Goal: Information Seeking & Learning: Learn about a topic

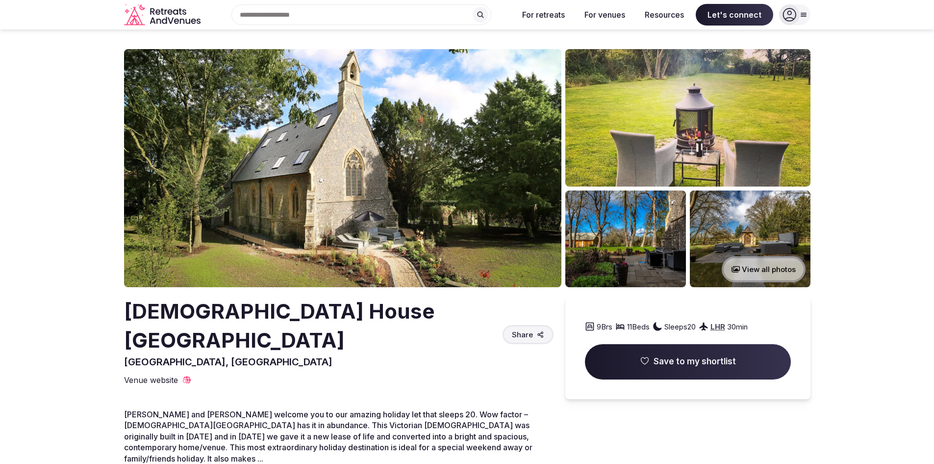
click at [773, 265] on button "View all photos" at bounding box center [764, 269] width 84 height 26
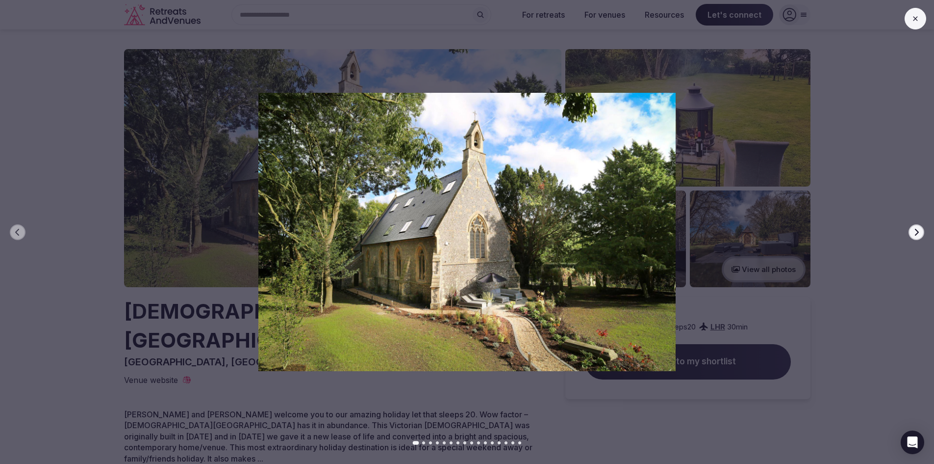
click at [914, 233] on icon "button" at bounding box center [917, 232] width 8 height 8
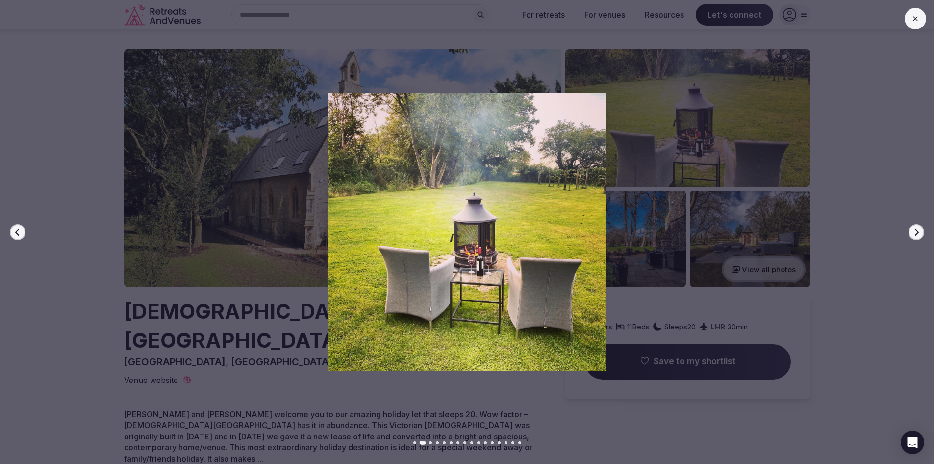
click at [914, 233] on icon "button" at bounding box center [917, 232] width 8 height 8
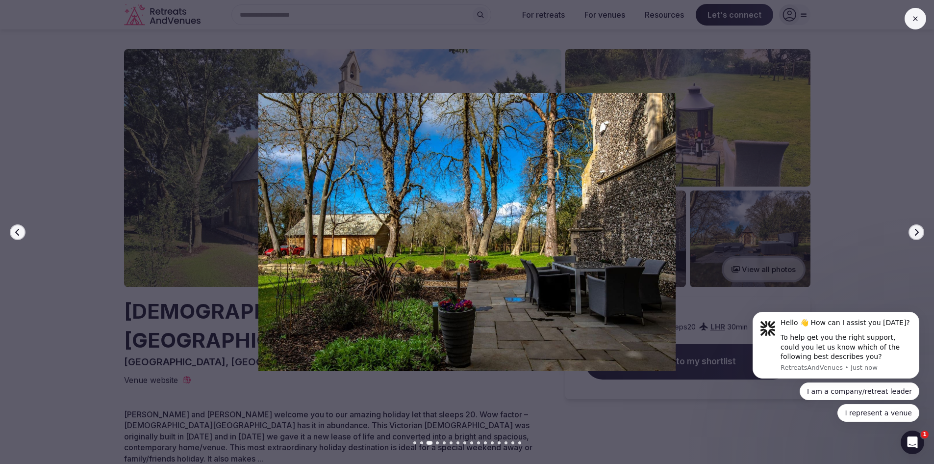
click at [914, 233] on icon "button" at bounding box center [917, 232] width 8 height 8
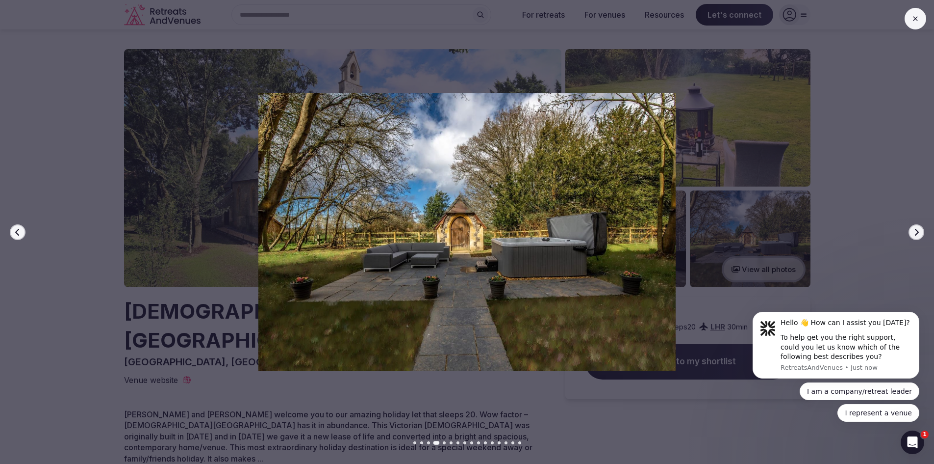
click at [914, 233] on icon "button" at bounding box center [917, 232] width 8 height 8
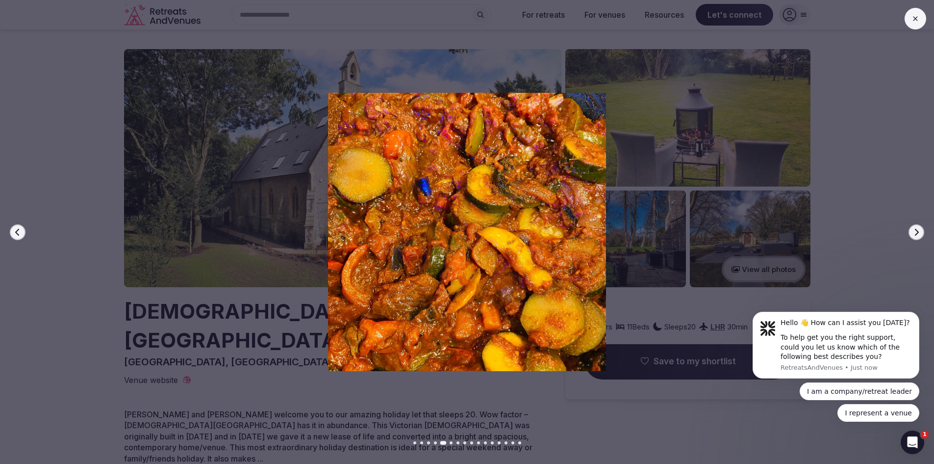
click at [914, 233] on icon "button" at bounding box center [917, 232] width 8 height 8
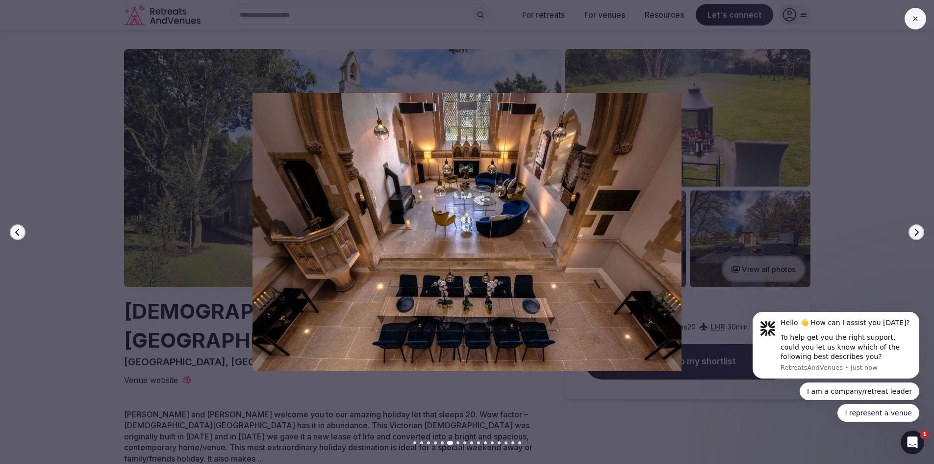
click at [914, 233] on icon "button" at bounding box center [917, 232] width 8 height 8
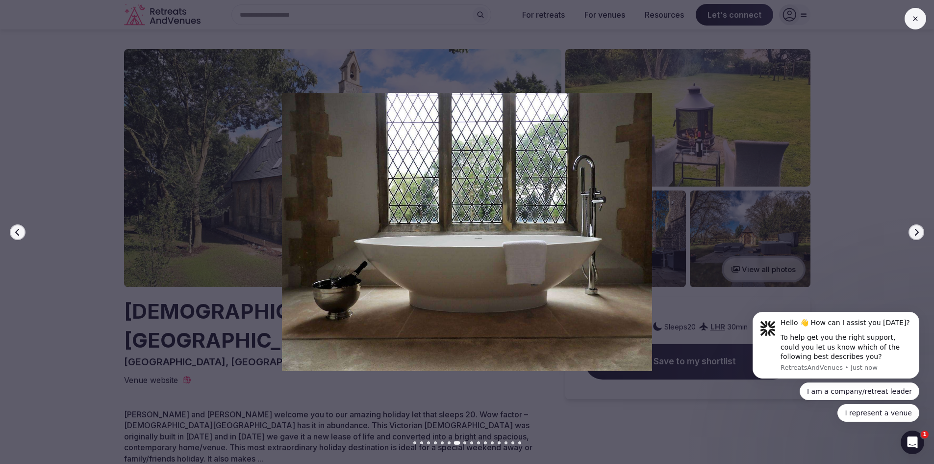
click at [20, 229] on icon "button" at bounding box center [18, 232] width 8 height 8
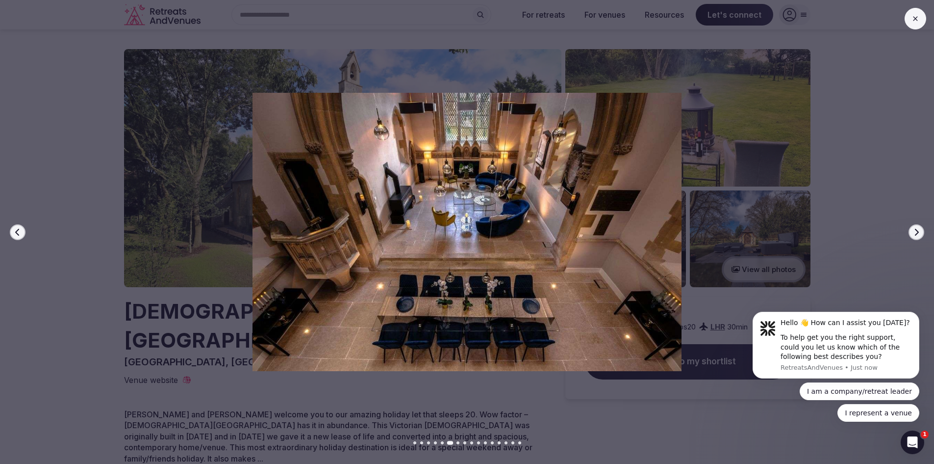
click at [917, 231] on icon "button" at bounding box center [917, 232] width 8 height 8
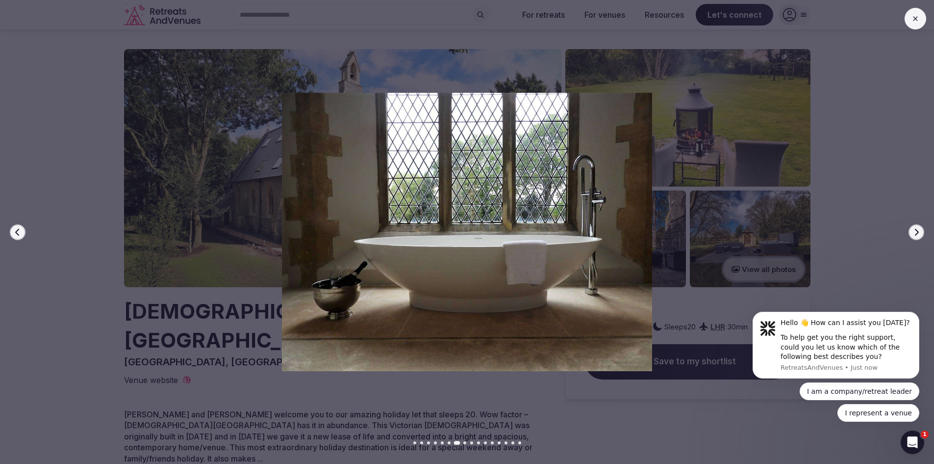
click at [917, 231] on icon "button" at bounding box center [917, 232] width 8 height 8
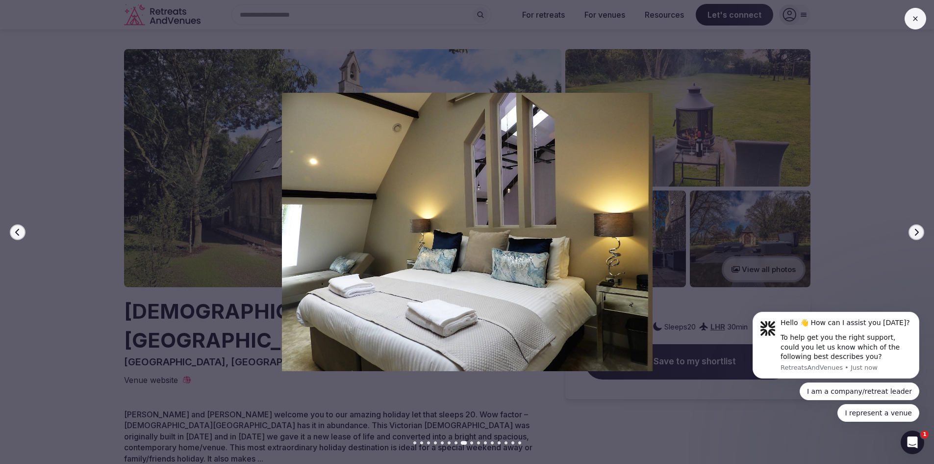
click at [917, 231] on icon "button" at bounding box center [917, 232] width 8 height 8
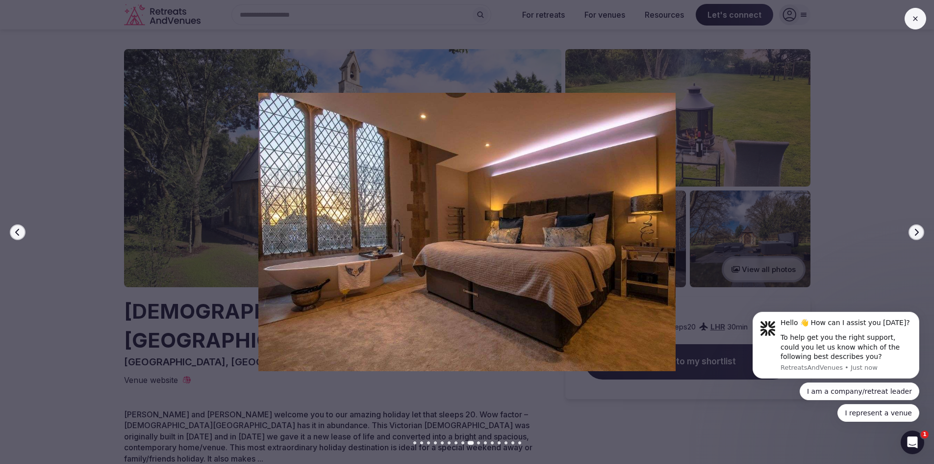
click at [917, 231] on icon "button" at bounding box center [917, 232] width 8 height 8
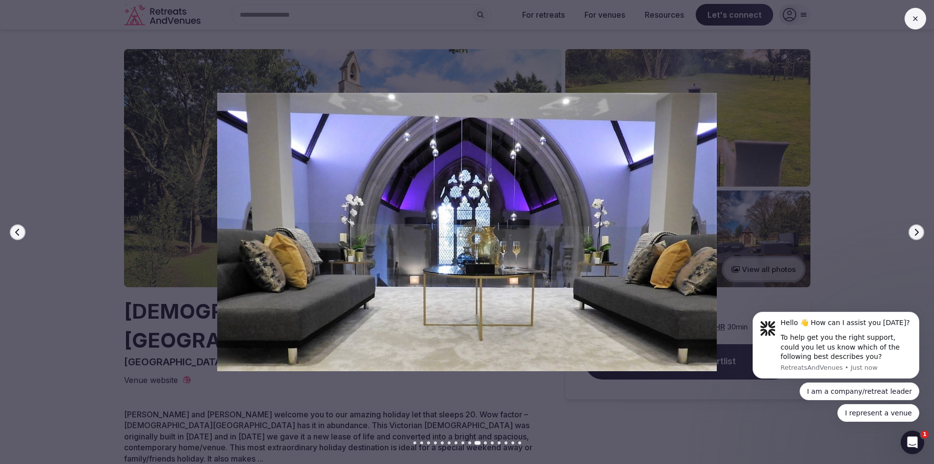
click at [917, 231] on icon "button" at bounding box center [917, 232] width 8 height 8
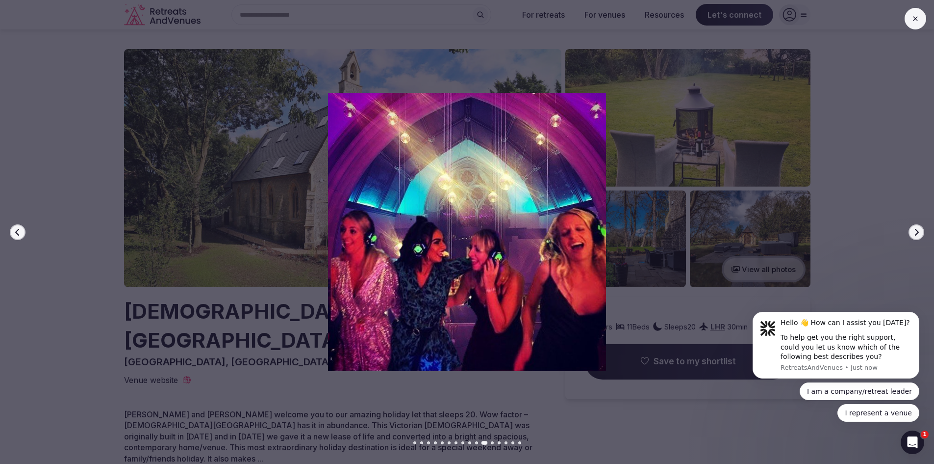
click at [917, 231] on icon "button" at bounding box center [917, 232] width 8 height 8
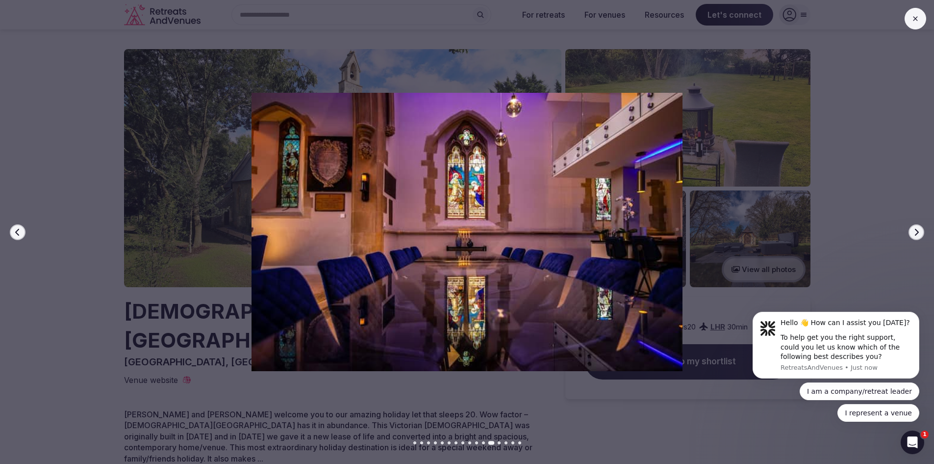
click at [917, 231] on icon "button" at bounding box center [917, 232] width 8 height 8
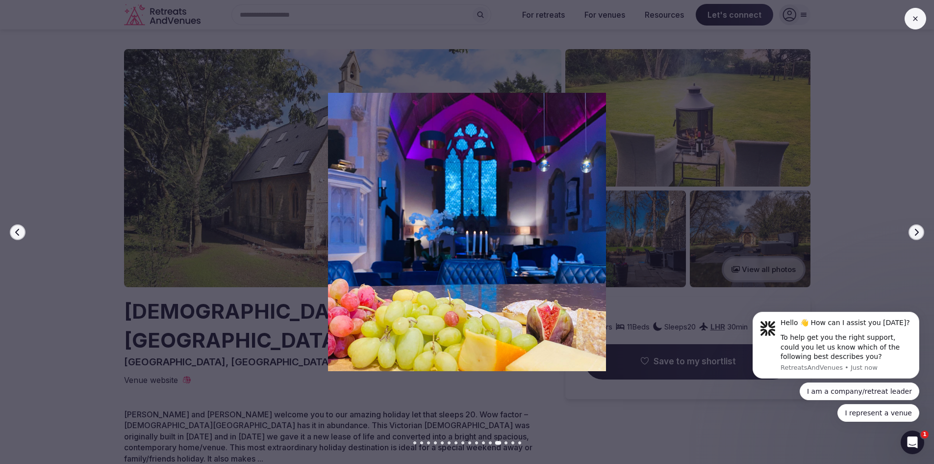
click at [917, 231] on icon "button" at bounding box center [917, 232] width 8 height 8
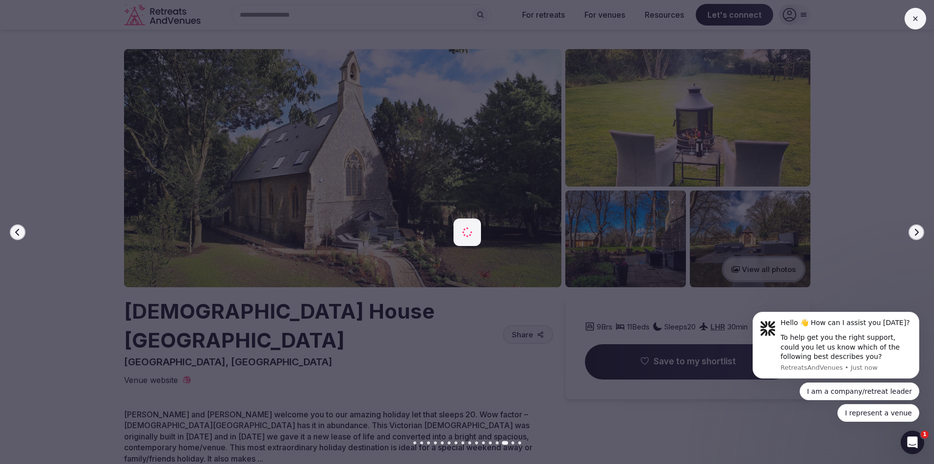
click at [917, 231] on icon "button" at bounding box center [917, 232] width 8 height 8
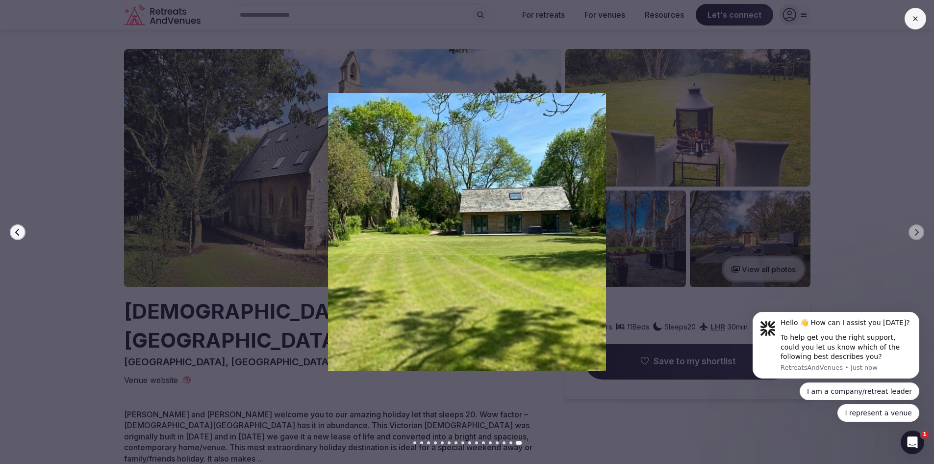
click at [140, 437] on div "Previous slide Next slide" at bounding box center [467, 232] width 934 height 464
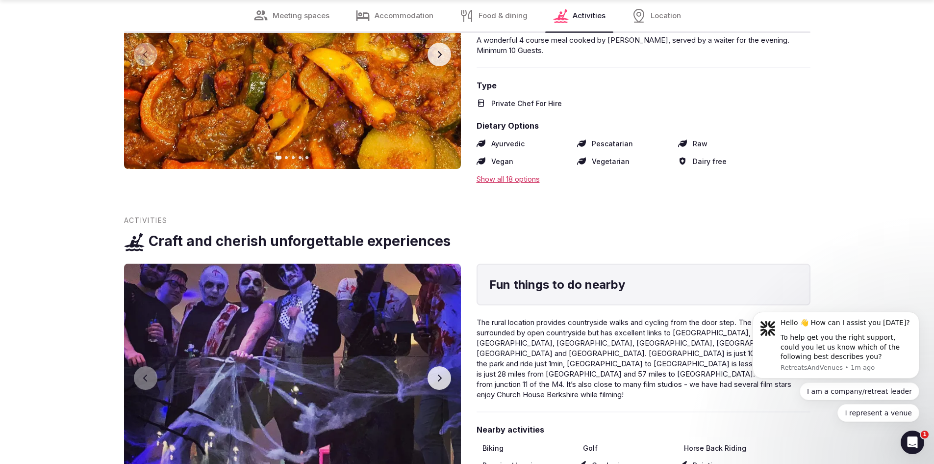
scroll to position [3090, 0]
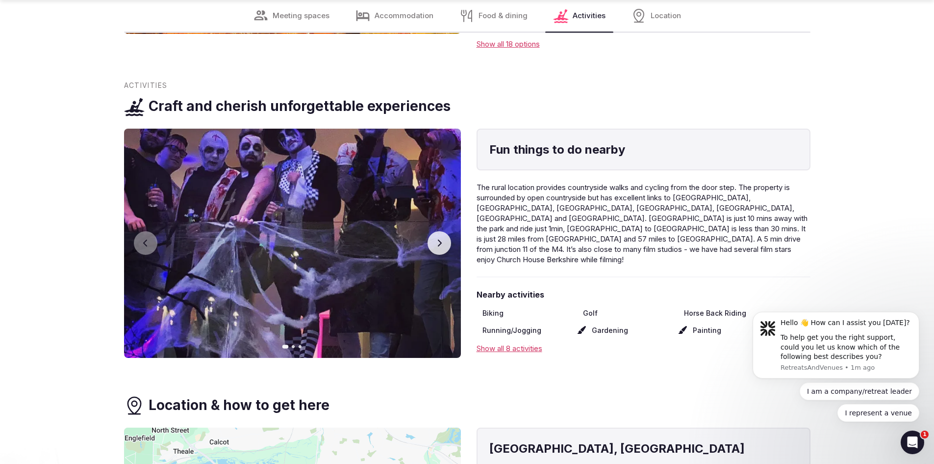
click at [440, 239] on icon "button" at bounding box center [440, 242] width 4 height 7
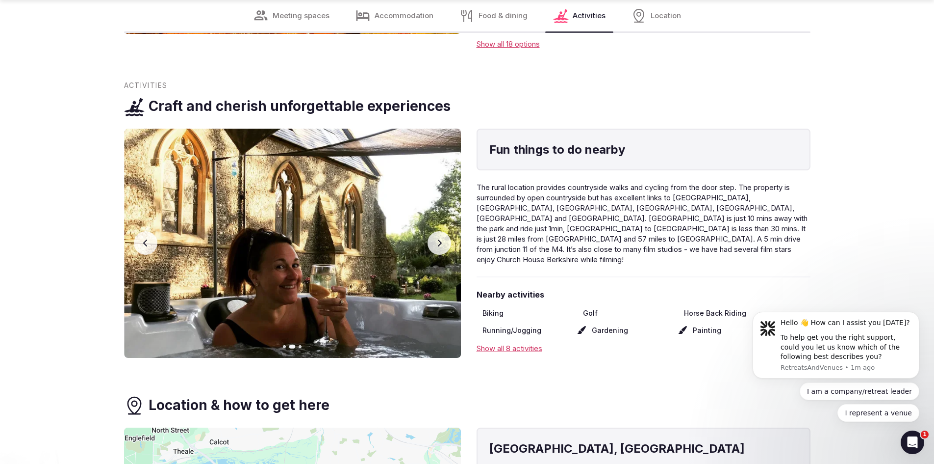
click at [440, 239] on icon "button" at bounding box center [440, 242] width 4 height 7
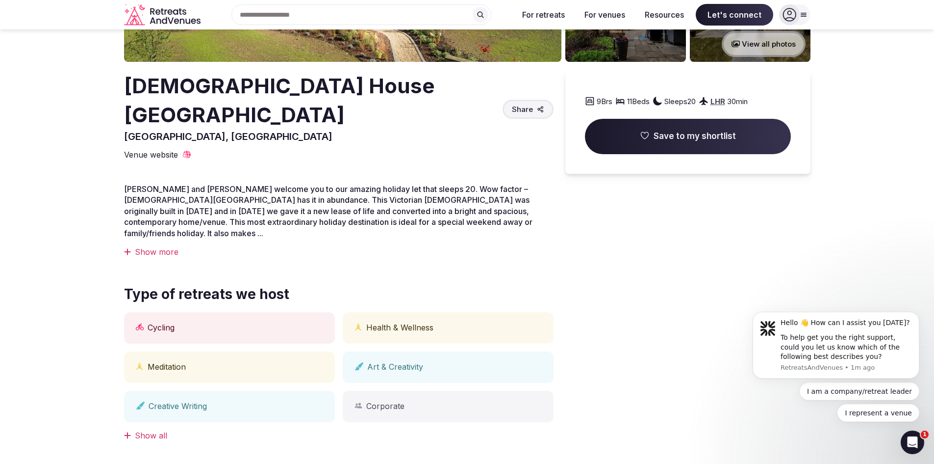
scroll to position [196, 0]
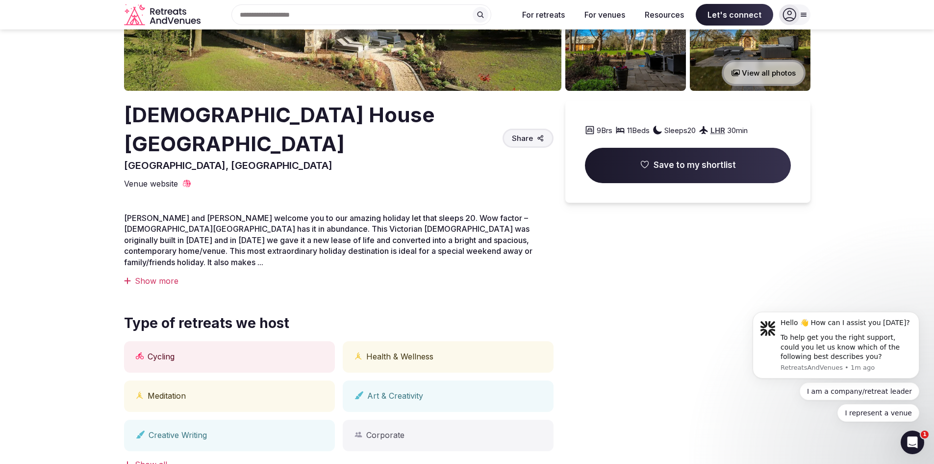
click at [131, 275] on div "Show more" at bounding box center [339, 280] width 430 height 11
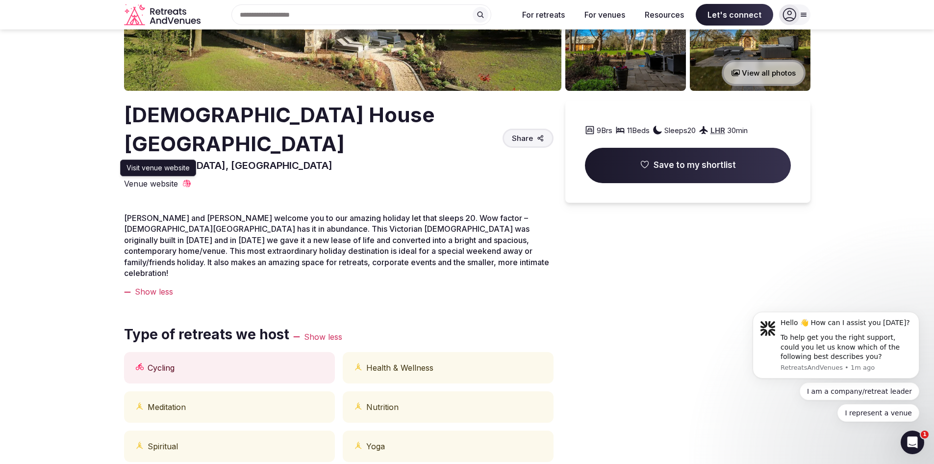
click at [185, 179] on icon at bounding box center [187, 184] width 10 height 10
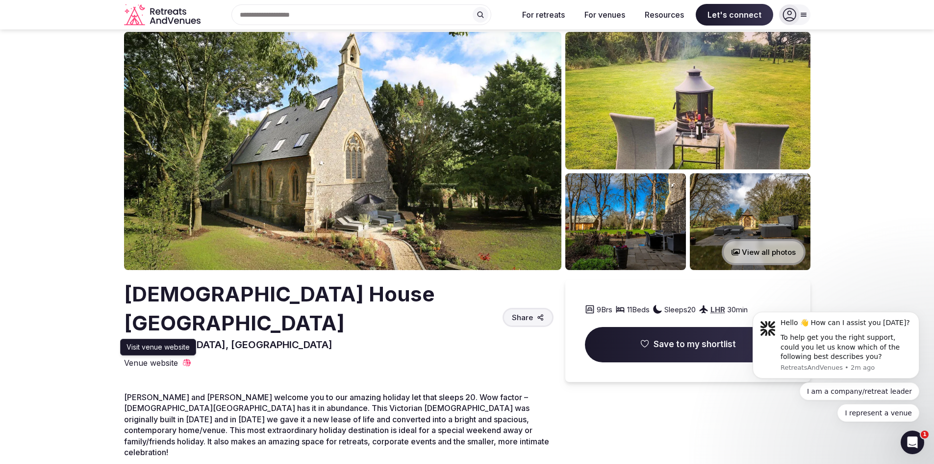
scroll to position [0, 0]
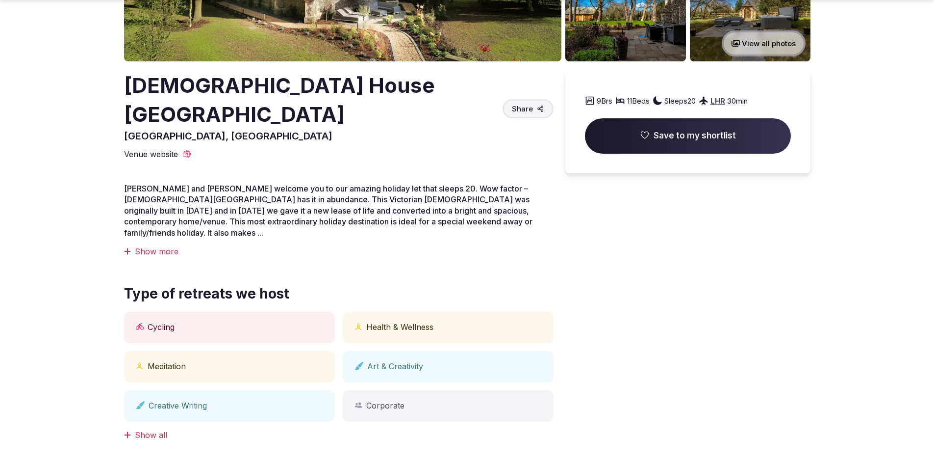
scroll to position [245, 0]
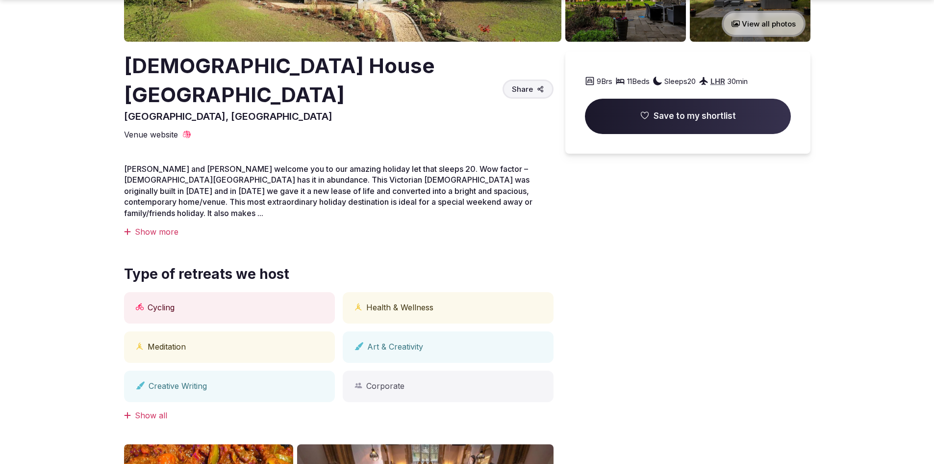
click at [153, 226] on div "Show more" at bounding box center [339, 231] width 430 height 11
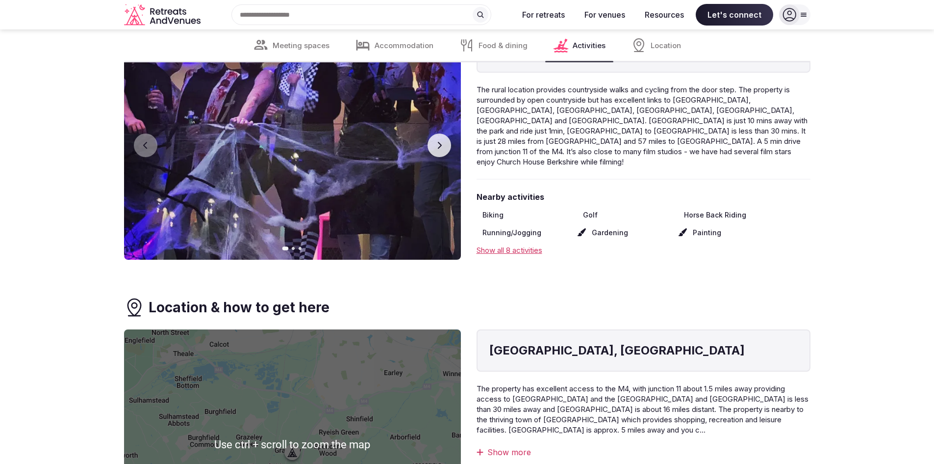
scroll to position [3188, 0]
